Goal: Task Accomplishment & Management: Manage account settings

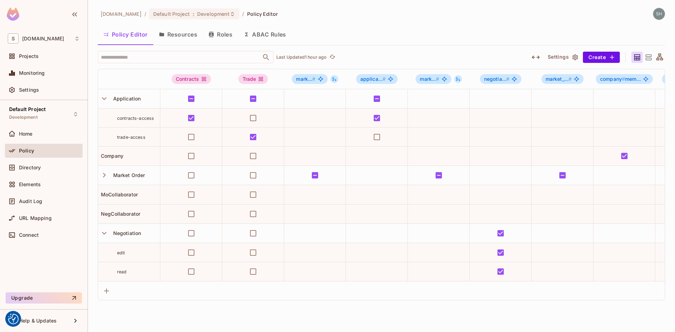
click at [660, 53] on icon at bounding box center [659, 56] width 7 height 7
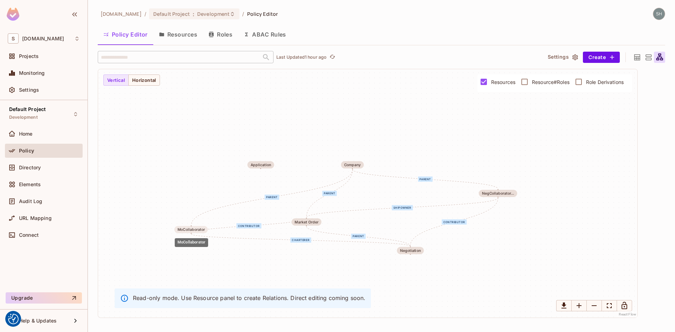
drag, startPoint x: 415, startPoint y: 193, endPoint x: 192, endPoint y: 229, distance: 225.4
click at [192, 229] on div "MoCollaborator" at bounding box center [190, 230] width 27 height 4
drag, startPoint x: 352, startPoint y: 165, endPoint x: 369, endPoint y: 95, distance: 72.0
click at [369, 95] on div "Company" at bounding box center [369, 94] width 17 height 4
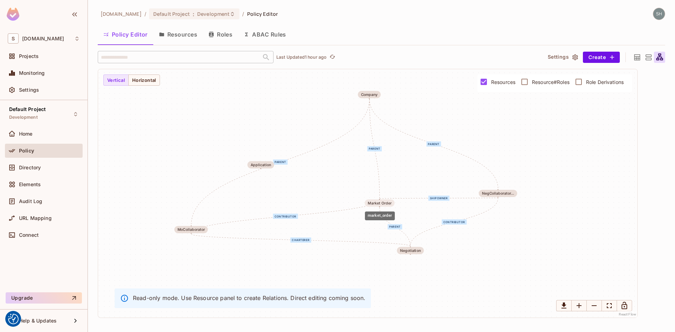
drag, startPoint x: 308, startPoint y: 220, endPoint x: 382, endPoint y: 201, distance: 75.9
click at [382, 201] on div "Market Order" at bounding box center [380, 203] width 24 height 4
drag, startPoint x: 415, startPoint y: 250, endPoint x: 376, endPoint y: 273, distance: 44.6
click at [376, 273] on div "Negotiation" at bounding box center [372, 273] width 21 height 4
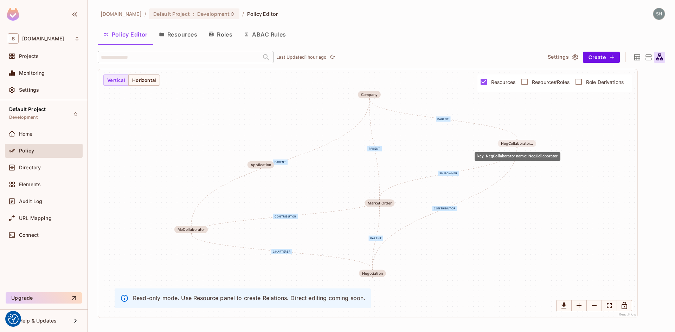
drag, startPoint x: 501, startPoint y: 192, endPoint x: 520, endPoint y: 142, distance: 53.5
click at [520, 142] on div "NegCollaborator..." at bounding box center [517, 144] width 32 height 4
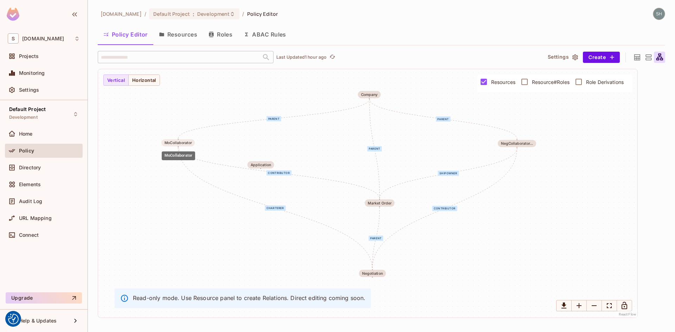
drag, startPoint x: 194, startPoint y: 230, endPoint x: 178, endPoint y: 141, distance: 90.7
click at [178, 141] on div "MoCollaborator" at bounding box center [177, 143] width 27 height 4
drag, startPoint x: 377, startPoint y: 275, endPoint x: 426, endPoint y: 300, distance: 55.0
click at [426, 300] on div "Negotiation" at bounding box center [420, 299] width 21 height 4
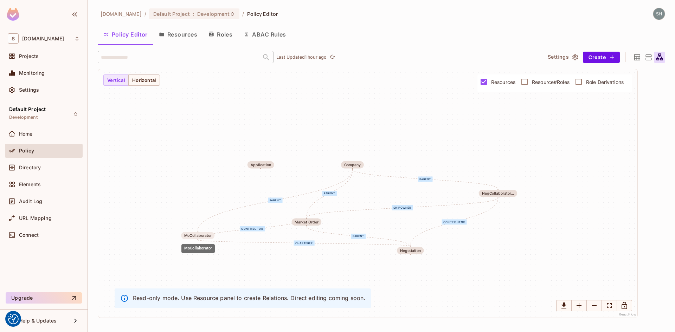
drag, startPoint x: 412, startPoint y: 193, endPoint x: 194, endPoint y: 235, distance: 221.4
click at [194, 235] on div "MoCollaborator" at bounding box center [197, 236] width 27 height 4
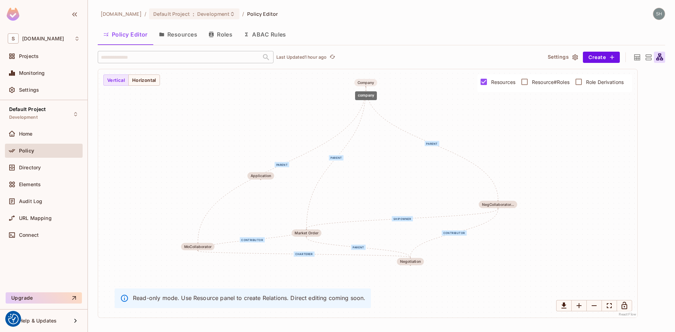
drag, startPoint x: 357, startPoint y: 164, endPoint x: 371, endPoint y: 81, distance: 83.8
click at [371, 81] on div "Company" at bounding box center [365, 82] width 17 height 4
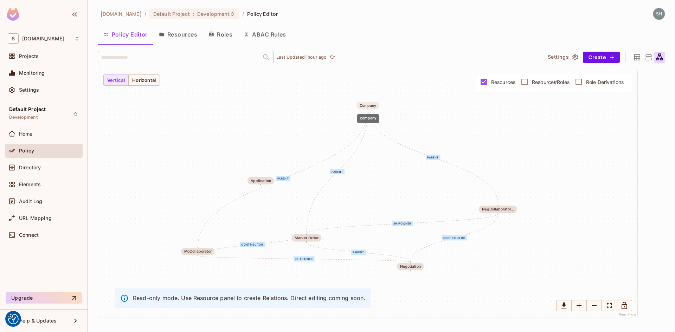
drag, startPoint x: 366, startPoint y: 84, endPoint x: 369, endPoint y: 106, distance: 23.0
click at [369, 106] on div "Company" at bounding box center [368, 105] width 17 height 4
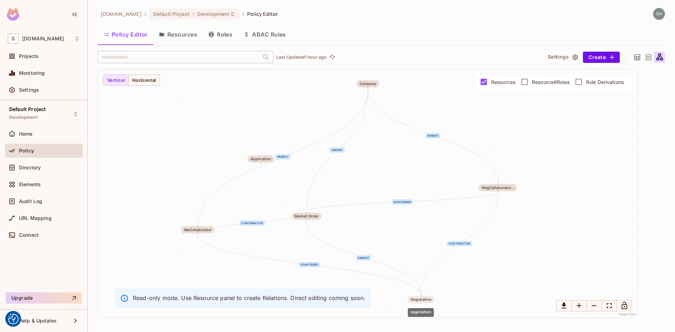
drag, startPoint x: 418, startPoint y: 265, endPoint x: 428, endPoint y: 299, distance: 35.0
click at [428, 299] on div "Negotiation" at bounding box center [420, 300] width 21 height 4
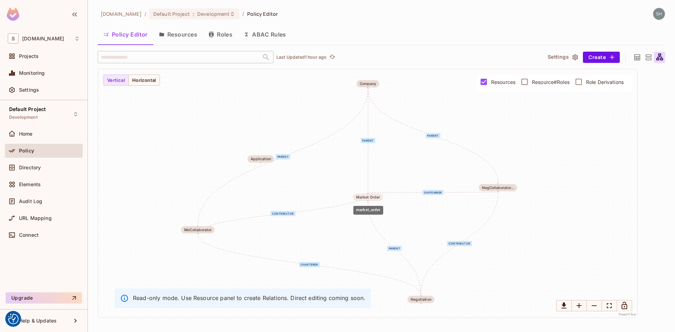
drag, startPoint x: 310, startPoint y: 216, endPoint x: 371, endPoint y: 197, distance: 64.5
click at [371, 197] on div "Market Order" at bounding box center [368, 197] width 24 height 4
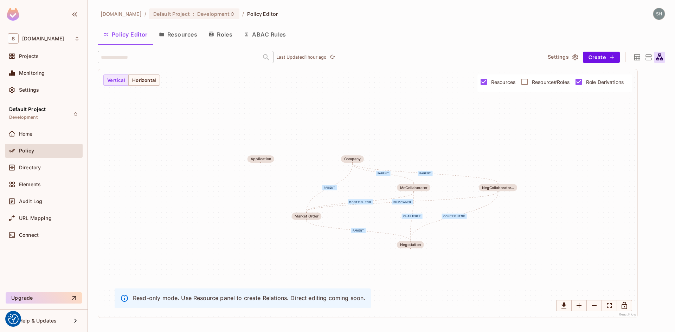
click at [494, 283] on div "shipowner contributor parent parent parent parent charterer contributor Market …" at bounding box center [367, 193] width 539 height 248
click at [218, 33] on button "Roles" at bounding box center [220, 35] width 35 height 18
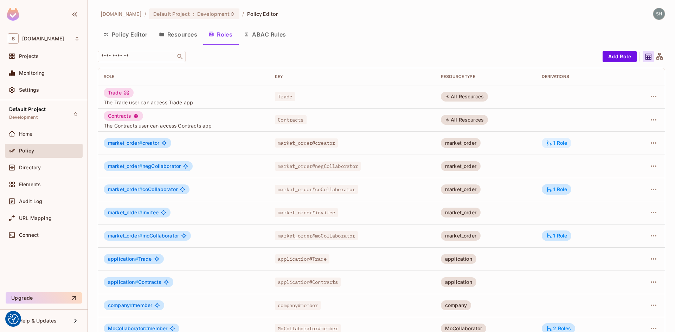
click at [558, 143] on div "1 Role" at bounding box center [556, 143] width 21 height 6
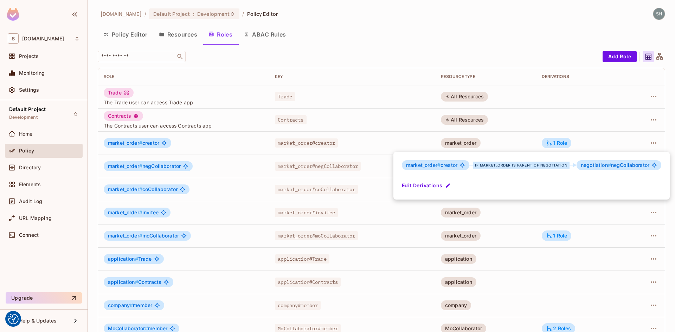
click at [578, 99] on div at bounding box center [337, 166] width 675 height 332
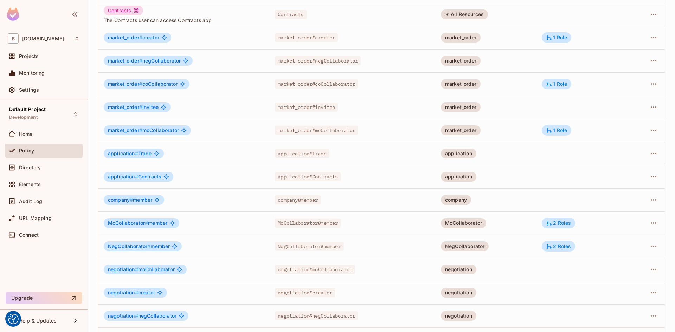
scroll to position [130, 0]
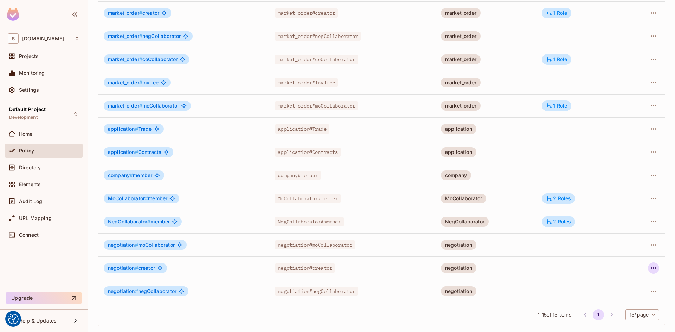
click at [651, 268] on icon "button" at bounding box center [654, 267] width 6 height 1
click at [619, 283] on div "Edit Role" at bounding box center [616, 284] width 21 height 7
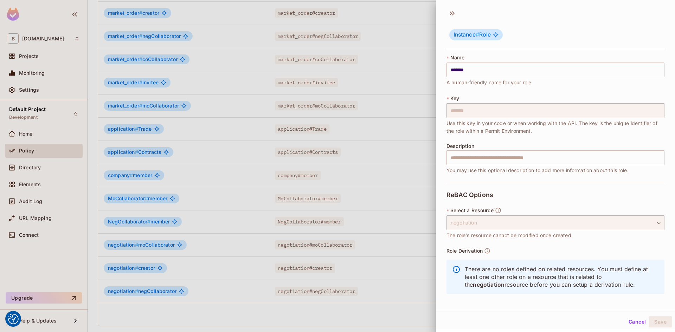
scroll to position [1, 0]
click at [631, 322] on button "Cancel" at bounding box center [637, 321] width 23 height 11
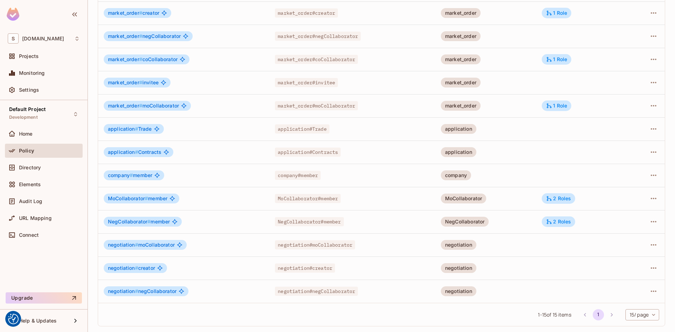
click at [122, 270] on span "negotiation #" at bounding box center [123, 268] width 30 height 6
click at [649, 269] on icon "button" at bounding box center [653, 268] width 8 height 8
click at [617, 284] on div "Edit Role" at bounding box center [616, 284] width 21 height 7
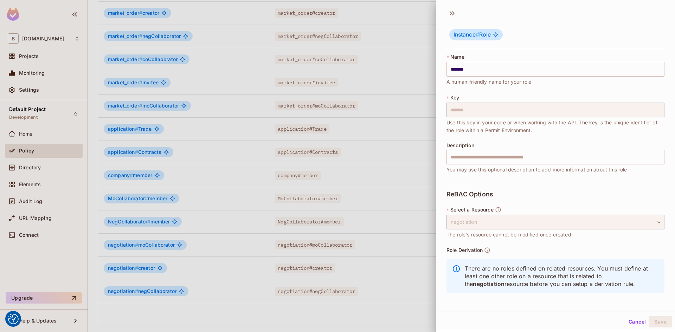
click at [626, 323] on button "Cancel" at bounding box center [637, 321] width 23 height 11
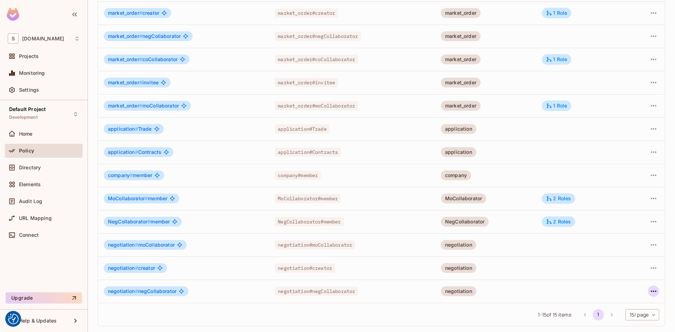
click at [649, 293] on icon "button" at bounding box center [653, 291] width 8 height 8
click at [622, 286] on div "Edit Role" at bounding box center [616, 285] width 21 height 7
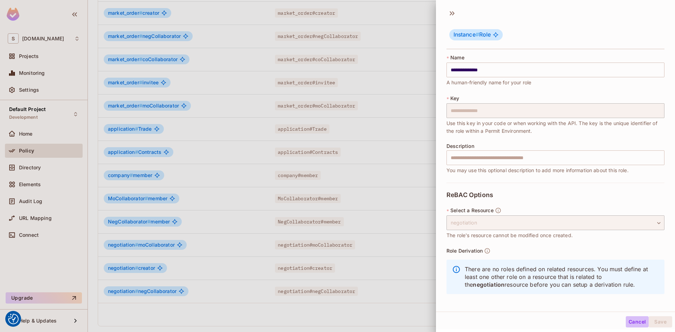
click at [631, 325] on button "Cancel" at bounding box center [637, 321] width 23 height 11
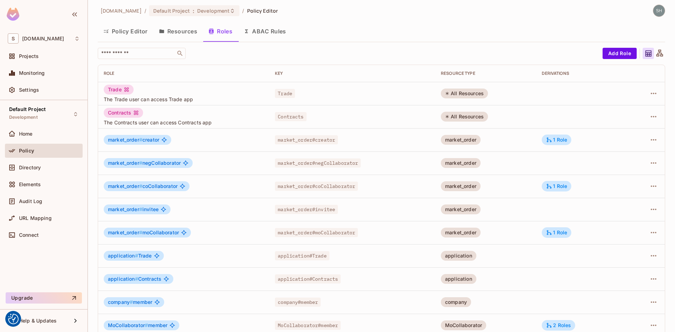
scroll to position [0, 0]
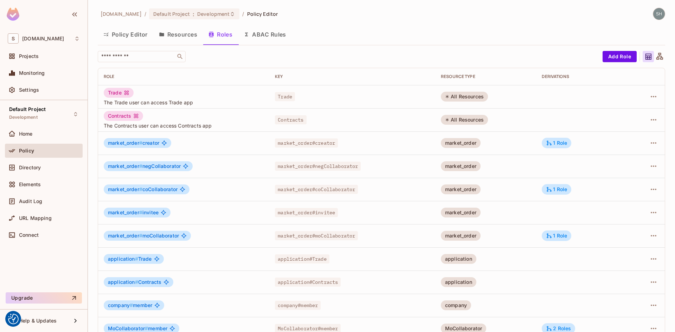
click at [174, 38] on button "Resources" at bounding box center [178, 35] width 50 height 18
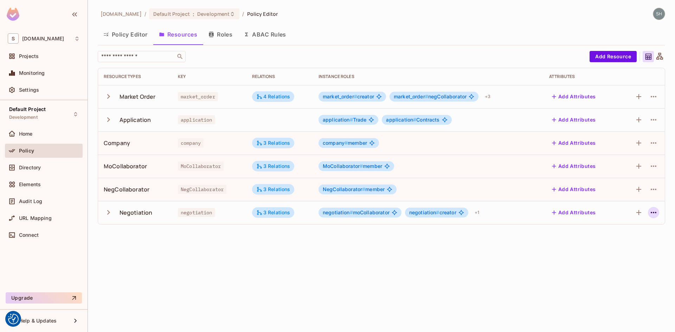
click at [656, 214] on icon "button" at bounding box center [653, 212] width 8 height 8
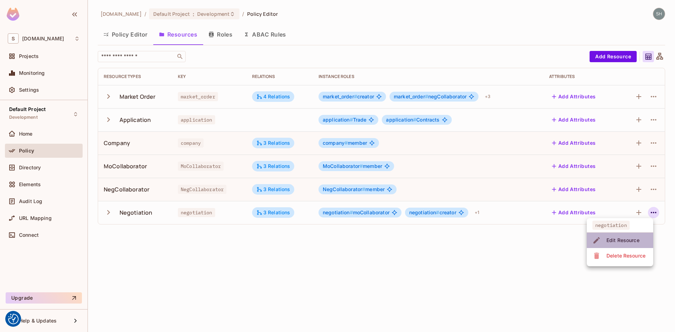
click at [614, 238] on div "Edit Resource" at bounding box center [622, 240] width 33 height 7
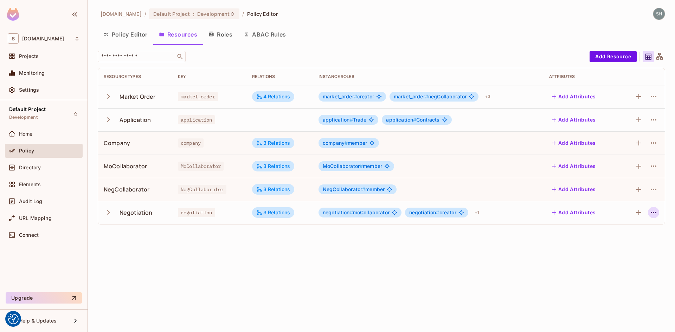
click at [655, 211] on icon "button" at bounding box center [653, 212] width 8 height 8
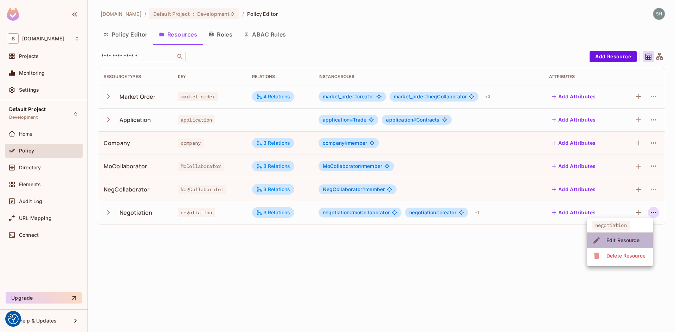
click at [635, 240] on div "Edit Resource" at bounding box center [622, 240] width 33 height 7
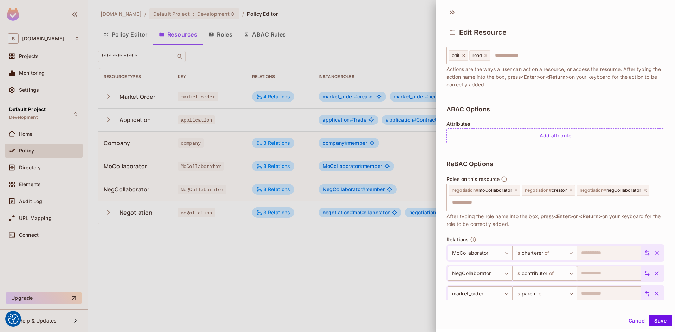
scroll to position [126, 0]
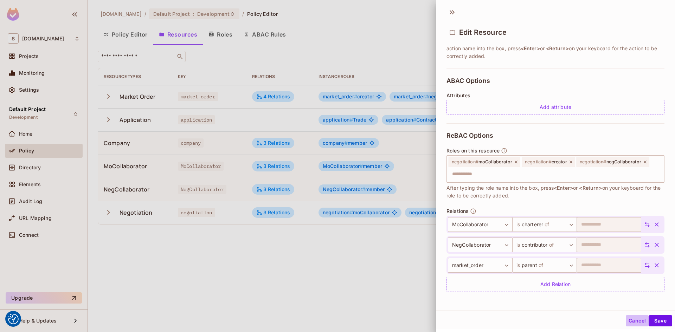
click at [635, 323] on button "Cancel" at bounding box center [637, 320] width 23 height 11
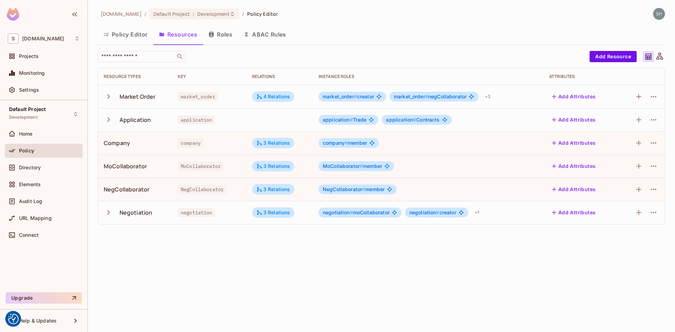
click at [223, 35] on button "Roles" at bounding box center [220, 35] width 35 height 18
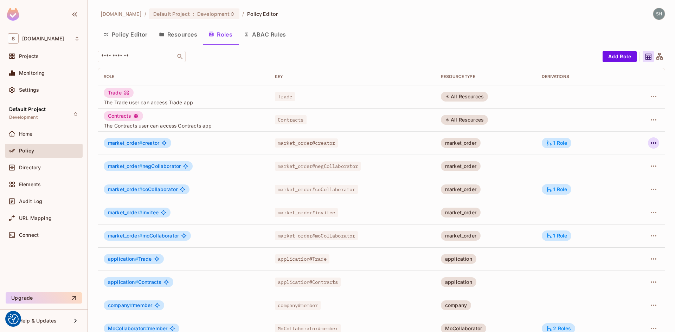
click at [649, 146] on icon "button" at bounding box center [653, 143] width 8 height 8
click at [614, 156] on div "Edit Role" at bounding box center [616, 159] width 21 height 7
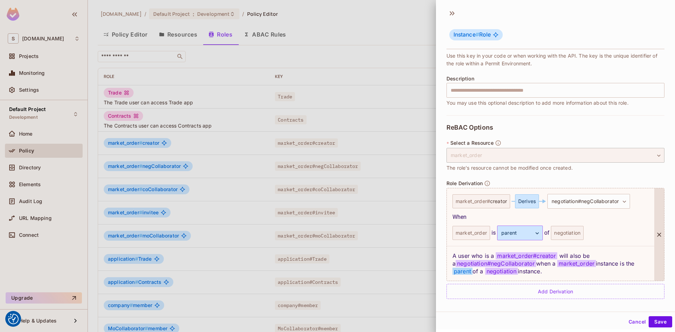
scroll to position [69, 0]
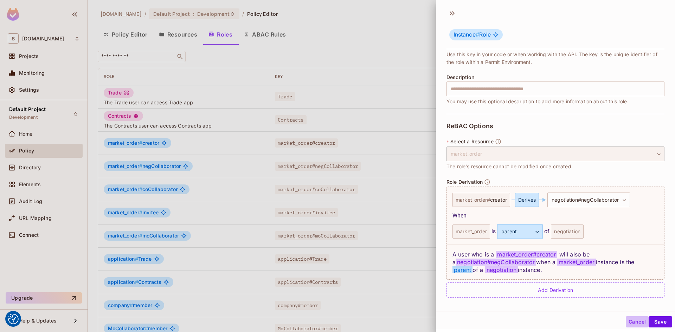
click at [630, 324] on button "Cancel" at bounding box center [637, 321] width 23 height 11
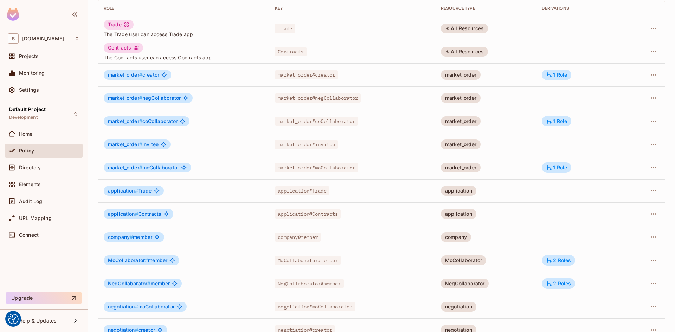
scroll to position [70, 0]
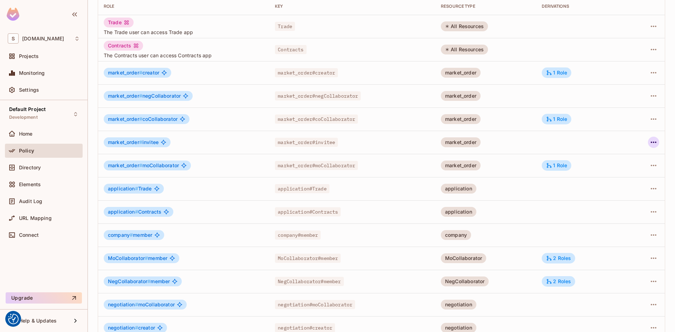
click at [649, 140] on icon "button" at bounding box center [653, 142] width 8 height 8
click at [615, 157] on div "Edit Role" at bounding box center [616, 158] width 21 height 7
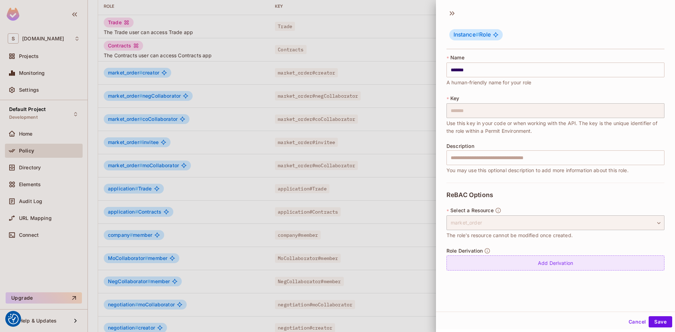
click at [553, 264] on div "Add Derivation" at bounding box center [555, 263] width 218 height 15
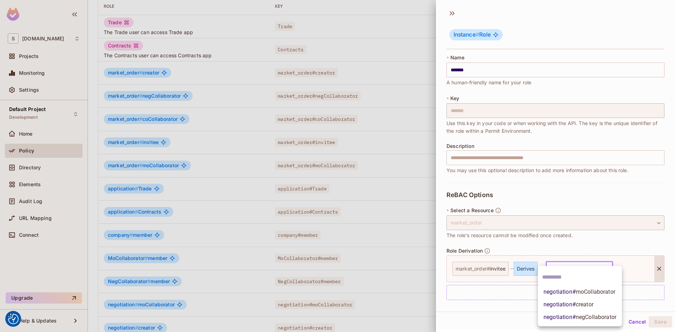
click at [608, 267] on body "We use cookies to enhance your browsing experience, serve personalized ads or c…" at bounding box center [337, 166] width 675 height 332
click at [630, 245] on div at bounding box center [337, 166] width 675 height 332
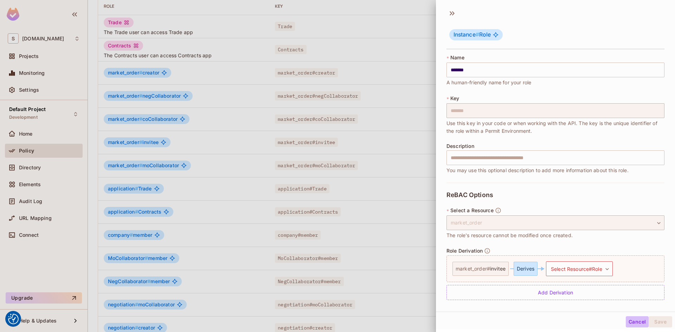
click at [629, 323] on button "Cancel" at bounding box center [637, 321] width 23 height 11
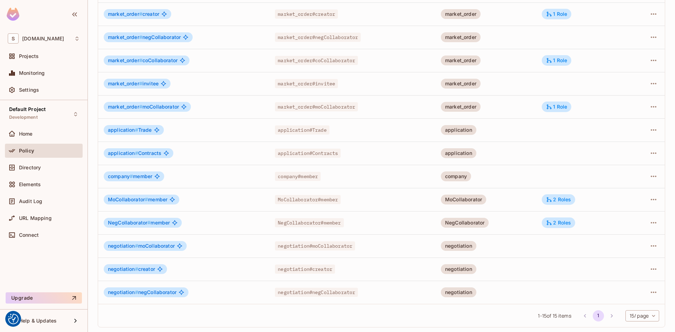
scroll to position [130, 0]
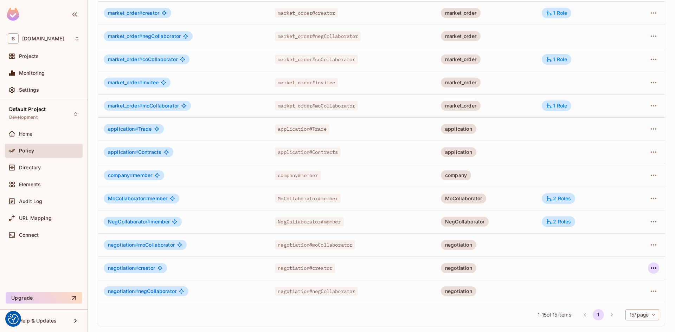
click at [649, 267] on icon "button" at bounding box center [653, 268] width 8 height 8
click at [615, 283] on div "Edit Role" at bounding box center [616, 284] width 21 height 7
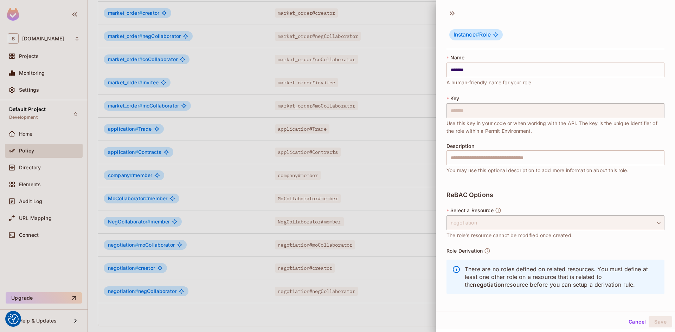
click at [632, 321] on button "Cancel" at bounding box center [637, 321] width 23 height 11
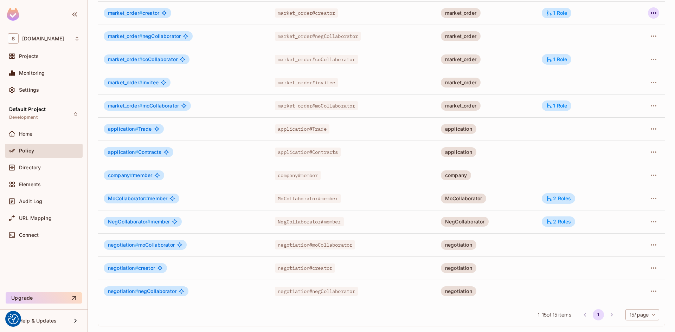
click at [651, 13] on icon "button" at bounding box center [654, 12] width 6 height 1
click at [623, 30] on div "Edit Role" at bounding box center [616, 29] width 21 height 7
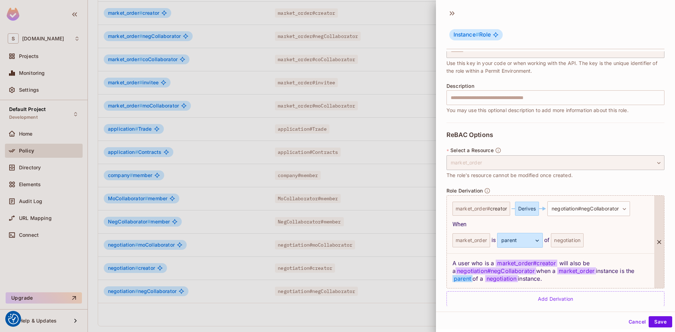
scroll to position [69, 0]
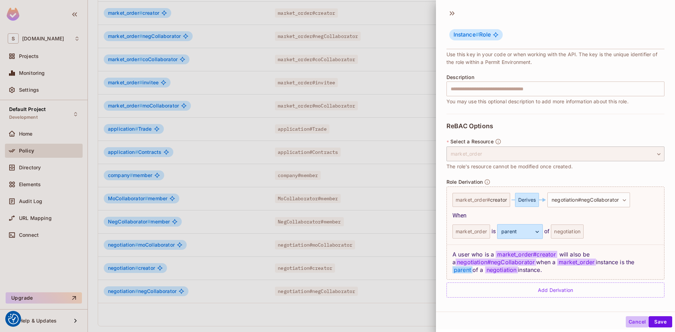
click at [628, 320] on button "Cancel" at bounding box center [637, 321] width 23 height 11
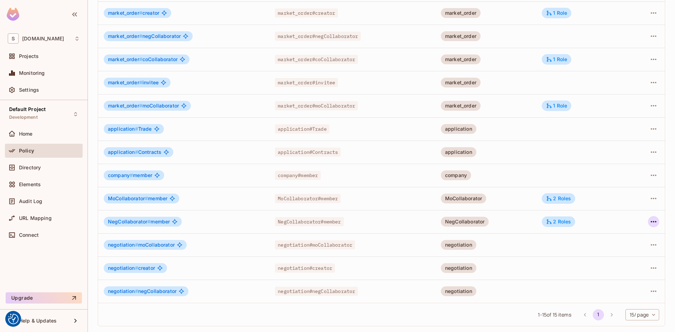
click at [651, 221] on icon "button" at bounding box center [654, 221] width 6 height 1
click at [615, 237] on div "Edit Role" at bounding box center [616, 237] width 21 height 7
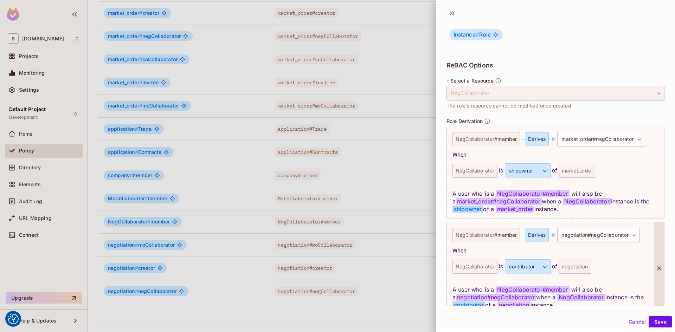
scroll to position [165, 0]
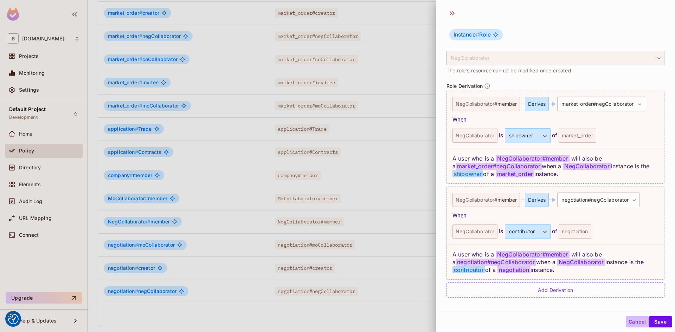
click at [630, 322] on button "Cancel" at bounding box center [637, 321] width 23 height 11
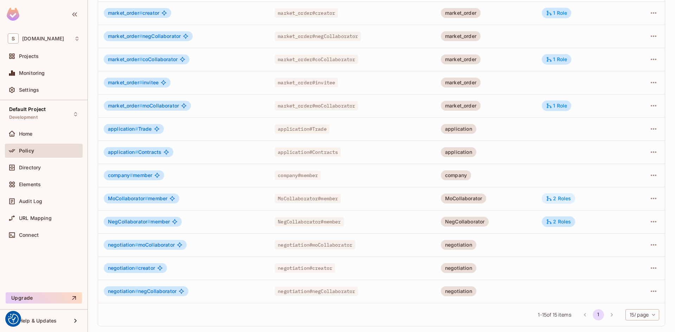
click at [555, 199] on div "2 Roles" at bounding box center [558, 198] width 25 height 6
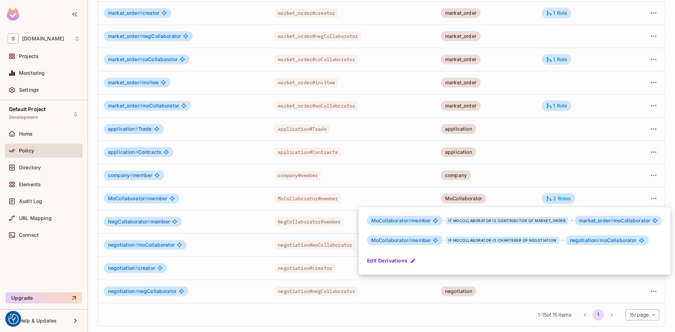
click at [596, 86] on div at bounding box center [337, 166] width 675 height 332
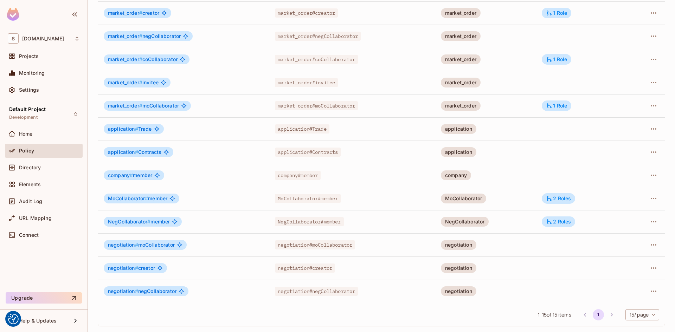
scroll to position [25, 0]
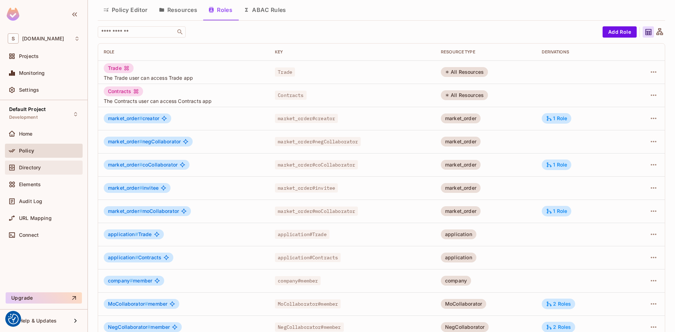
click at [30, 163] on div "Directory" at bounding box center [44, 167] width 72 height 8
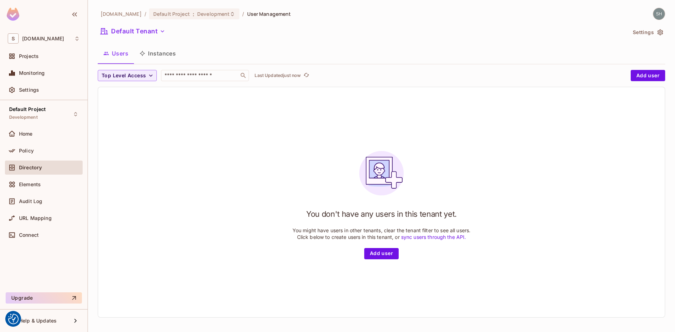
click at [166, 55] on button "Instances" at bounding box center [157, 54] width 47 height 18
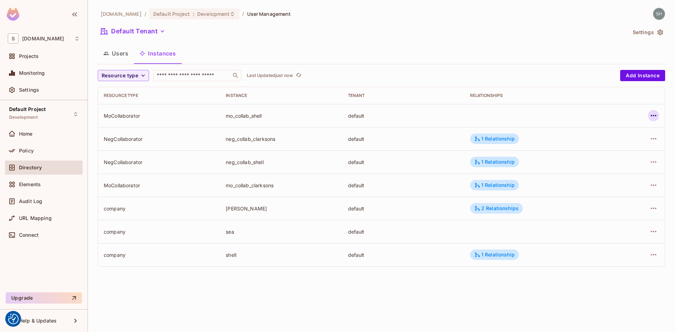
click at [654, 114] on icon "button" at bounding box center [653, 115] width 8 height 8
click at [121, 56] on div at bounding box center [337, 166] width 675 height 332
click at [119, 53] on button "Users" at bounding box center [116, 54] width 36 height 18
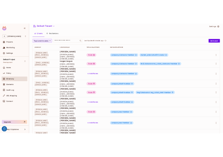
scroll to position [43, 0]
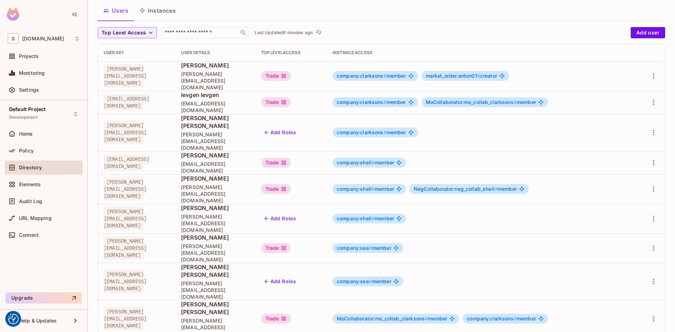
click at [621, 286] on li "Edit" at bounding box center [618, 284] width 62 height 15
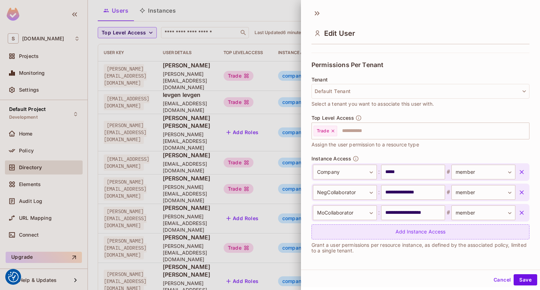
scroll to position [145, 0]
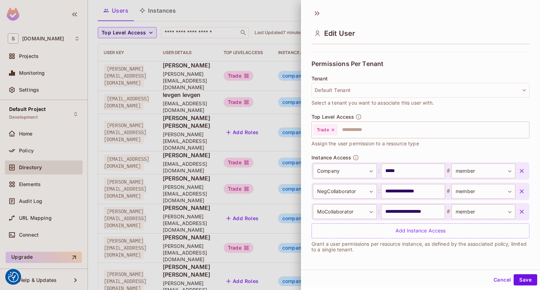
click at [519, 213] on icon "button" at bounding box center [521, 212] width 4 height 4
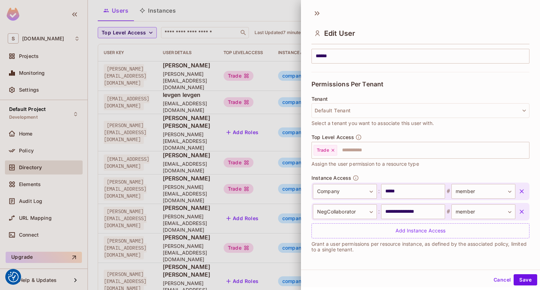
scroll to position [124, 0]
click at [522, 280] on button "Save" at bounding box center [525, 279] width 24 height 11
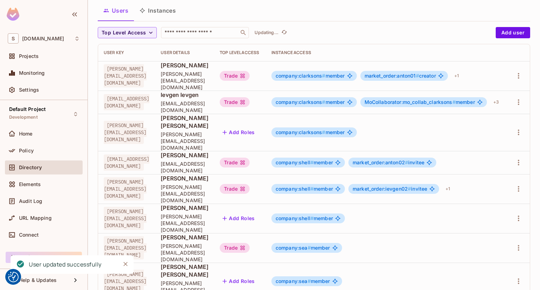
scroll to position [0, 56]
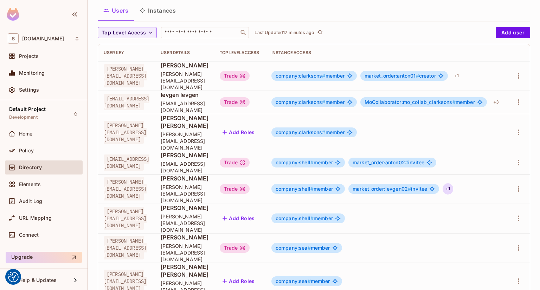
click at [442, 183] on div "+ 1" at bounding box center [447, 188] width 10 height 11
